Goal: Navigation & Orientation: Go to known website

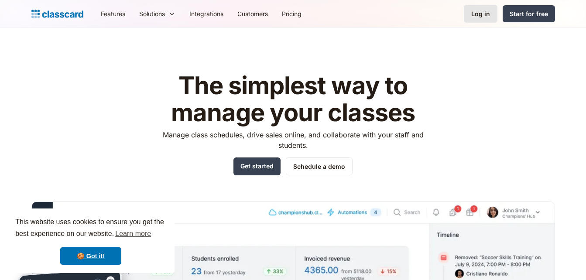
click at [478, 12] on div "Log in" at bounding box center [481, 13] width 19 height 9
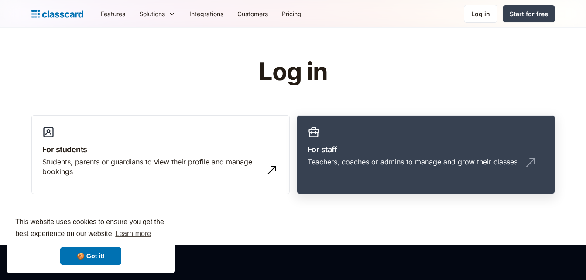
click at [370, 159] on div "Teachers, coaches or admins to manage and grow their classes" at bounding box center [413, 162] width 210 height 10
